Goal: Task Accomplishment & Management: Manage account settings

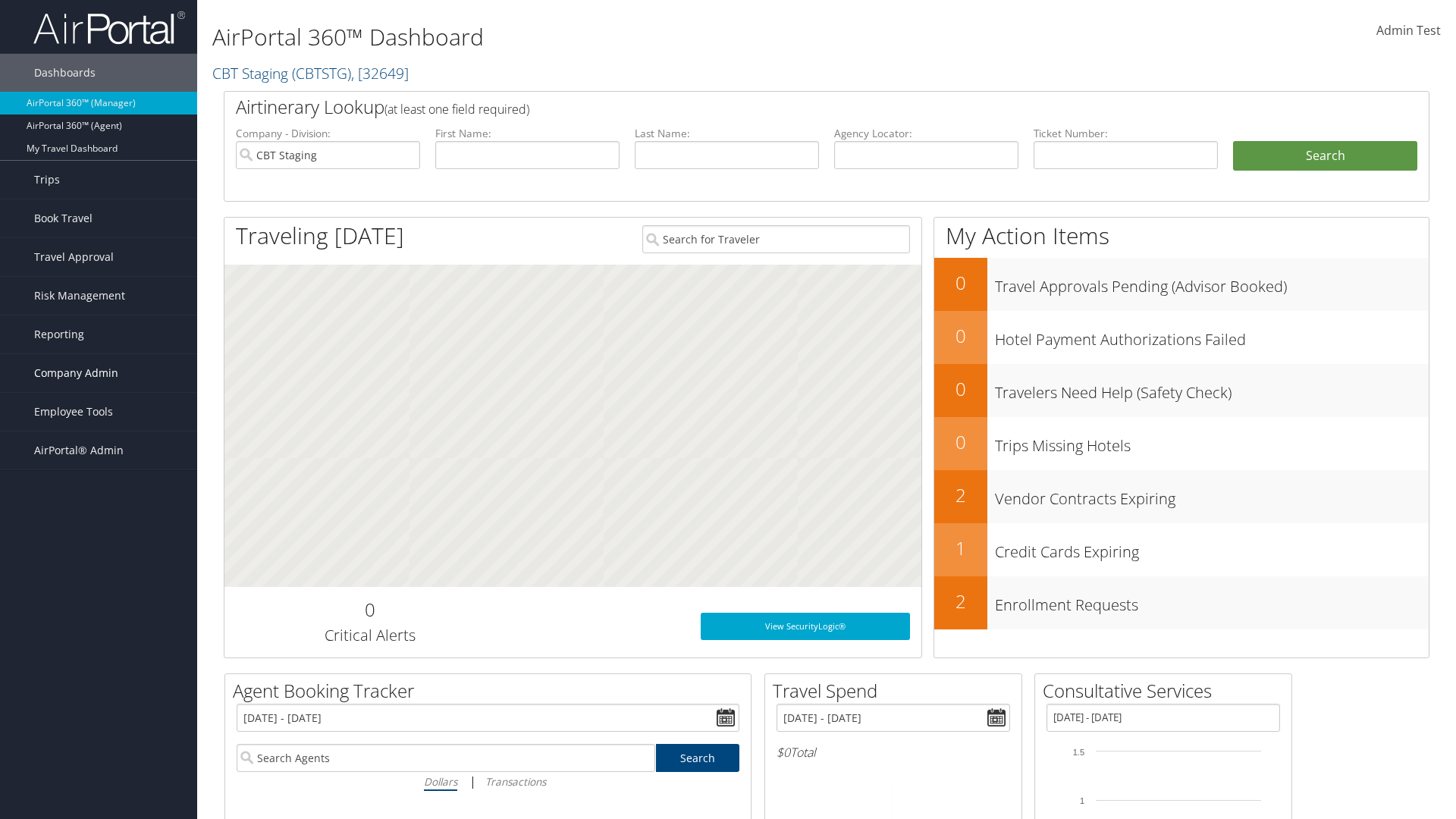
click at [99, 373] on span "Company Admin" at bounding box center [76, 373] width 84 height 38
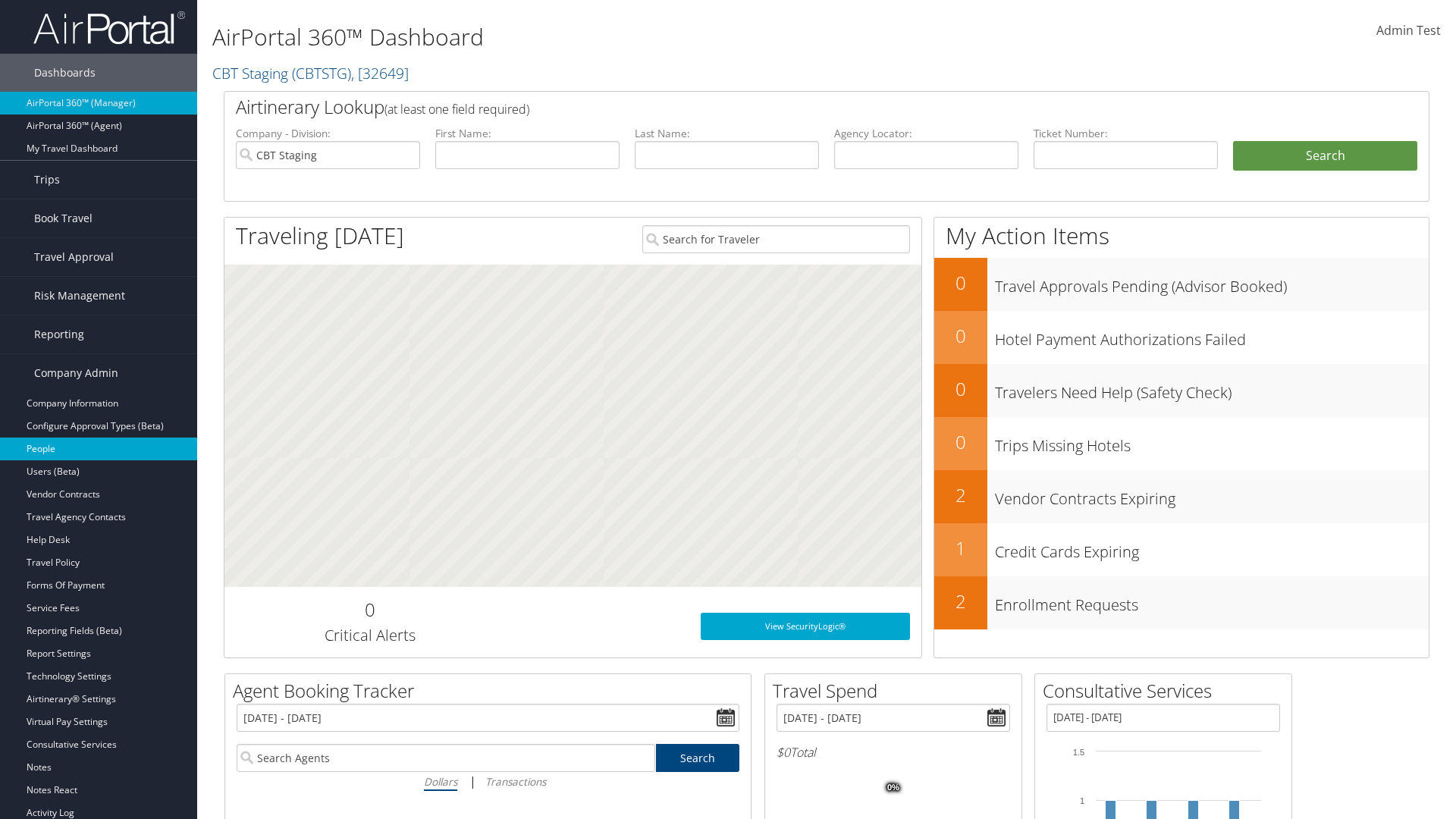
click at [99, 449] on link "People" at bounding box center [99, 449] width 198 height 23
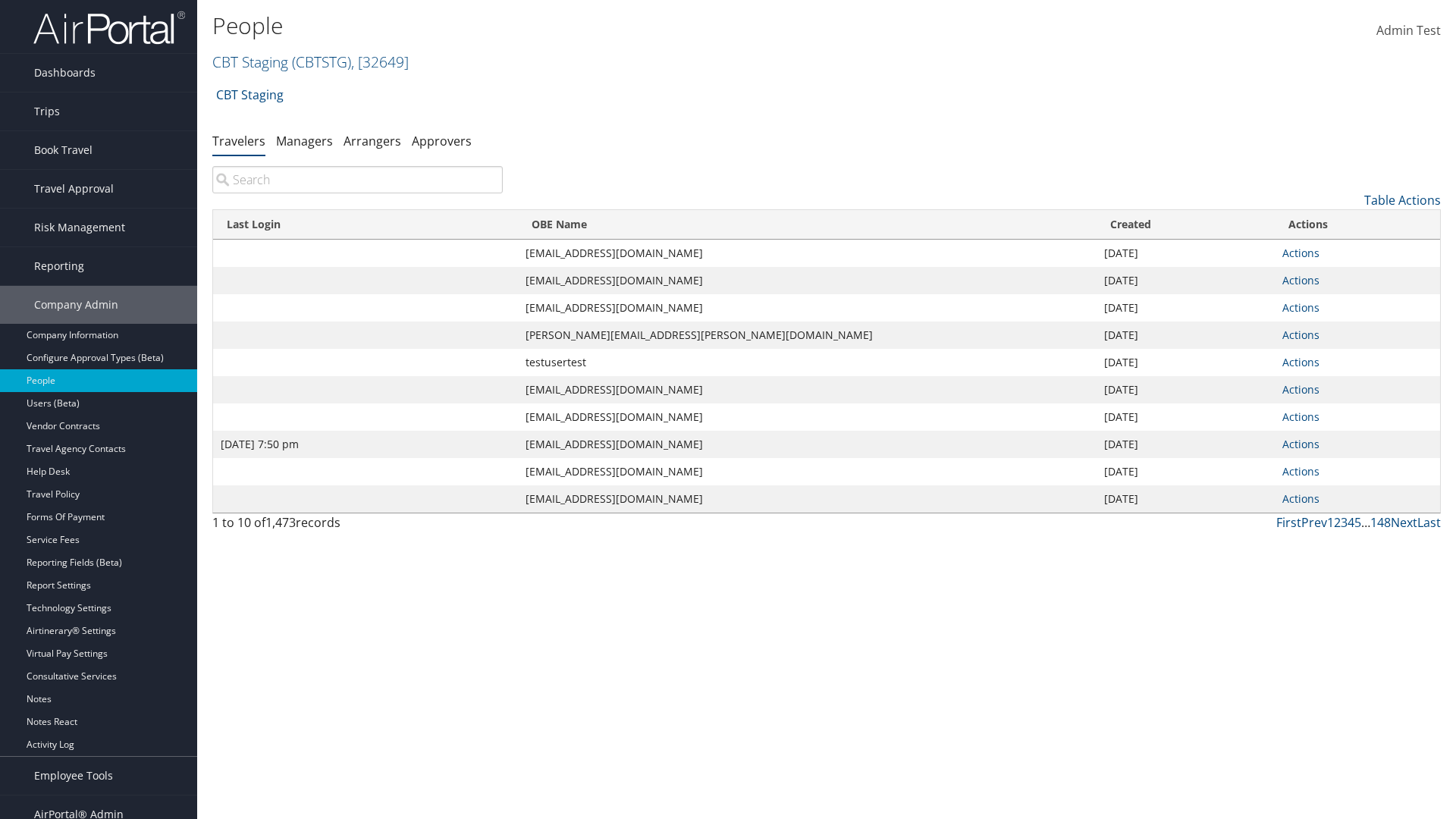
click at [357, 180] on input "search" at bounding box center [357, 180] width 290 height 27
type input "Jan 9, 2024 7:50 pm"
